Goal: Transaction & Acquisition: Subscribe to service/newsletter

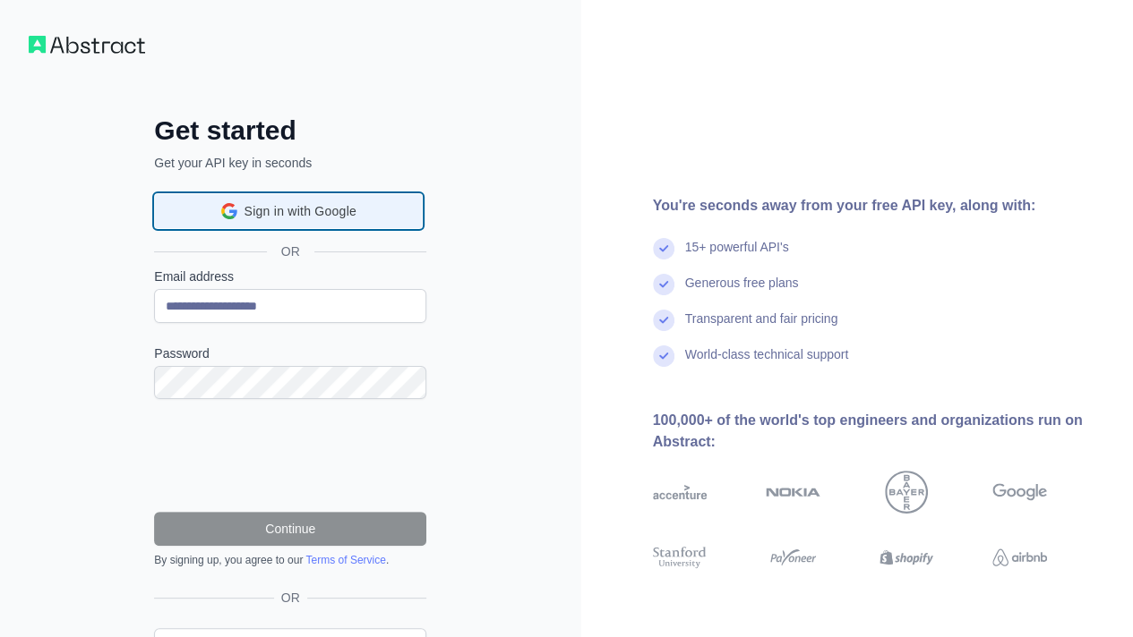
click at [299, 222] on div "Sign in with Google Sign in with Google. Opens in new tab" at bounding box center [288, 211] width 245 height 34
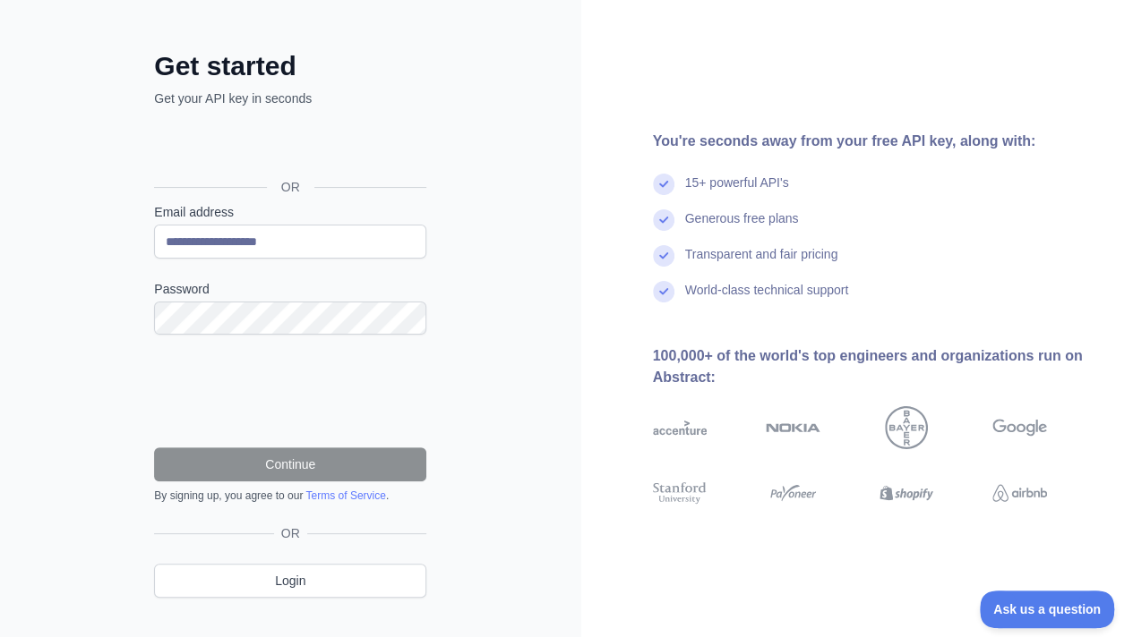
scroll to position [90, 0]
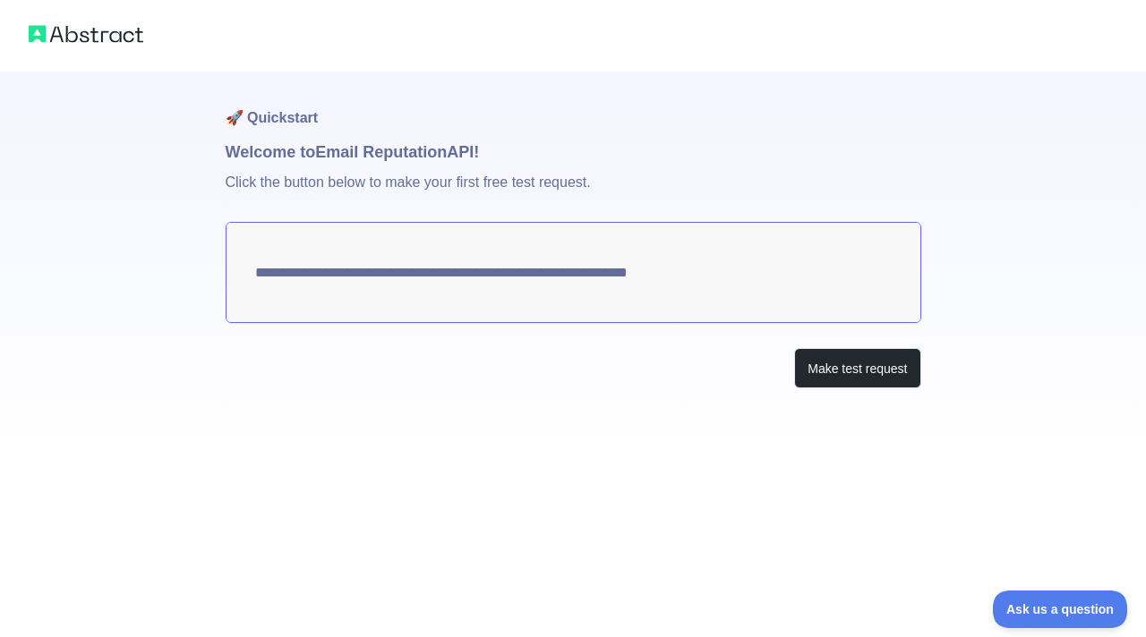
click at [77, 357] on div "**********" at bounding box center [573, 230] width 1146 height 460
click at [838, 366] on button "Make test request" at bounding box center [857, 368] width 126 height 40
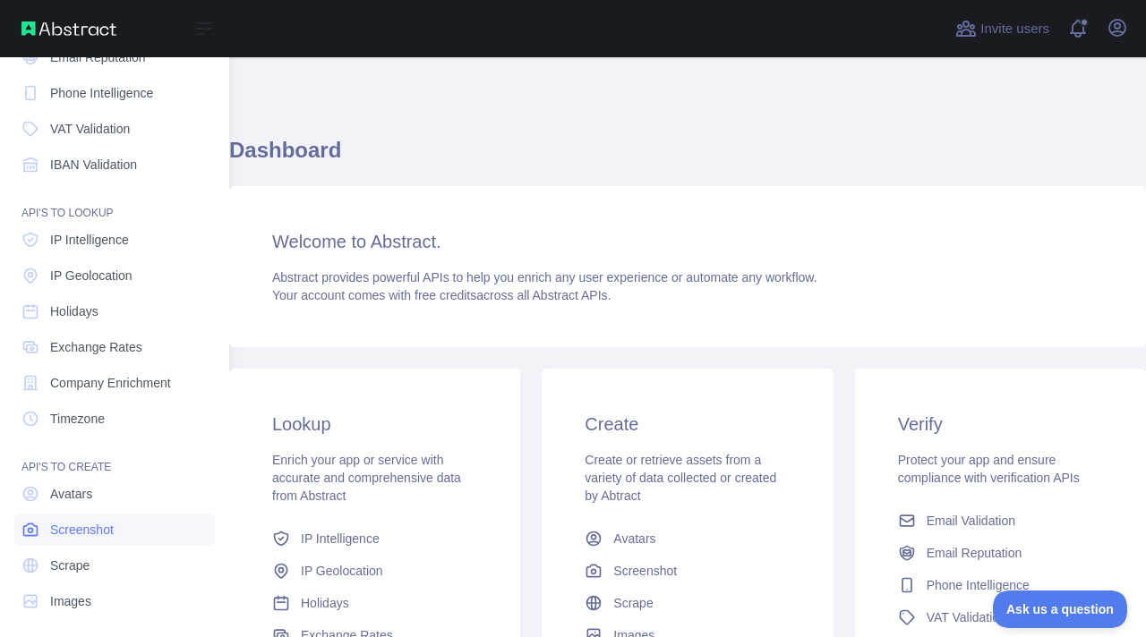
scroll to position [115, 0]
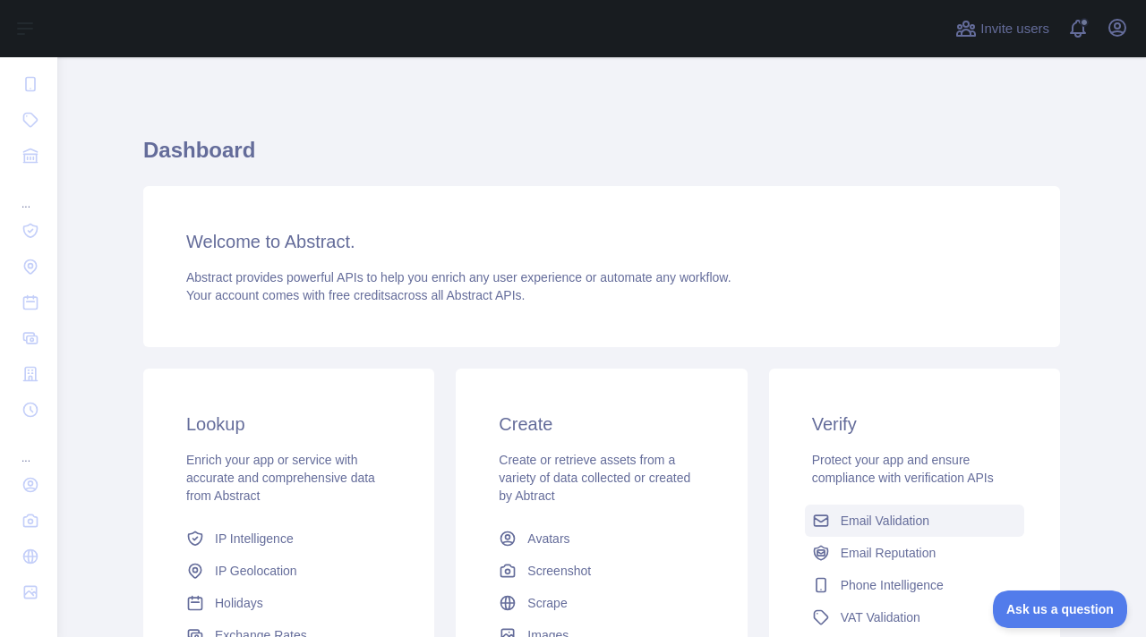
click at [885, 526] on span "Email Validation" at bounding box center [885, 521] width 89 height 18
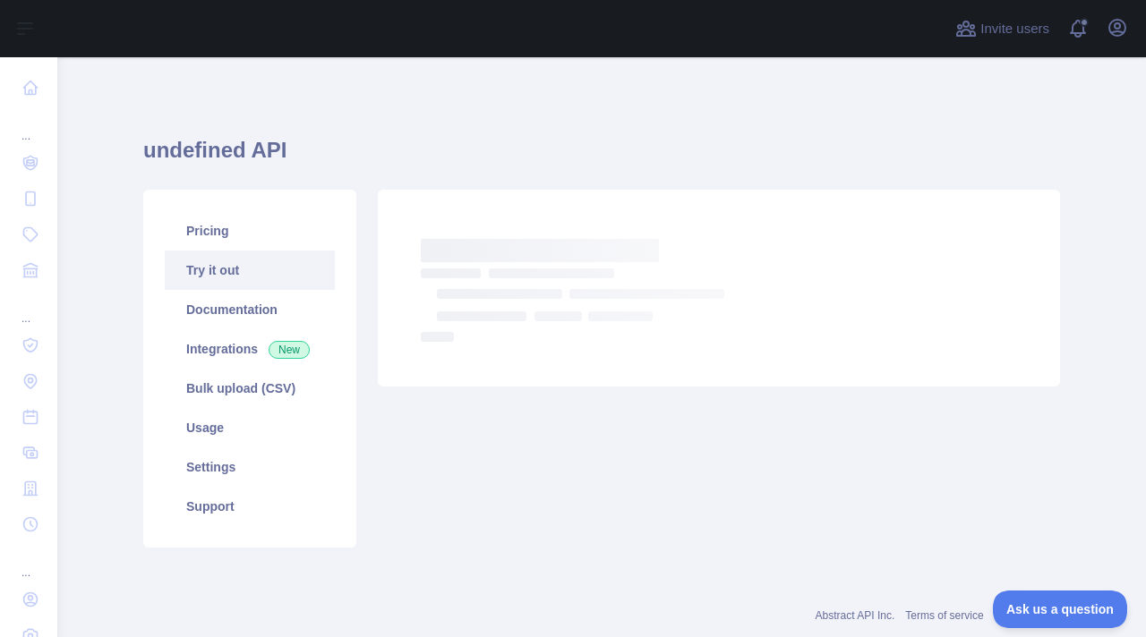
click at [263, 252] on link "Try it out" at bounding box center [250, 270] width 170 height 39
